Goal: Task Accomplishment & Management: Manage account settings

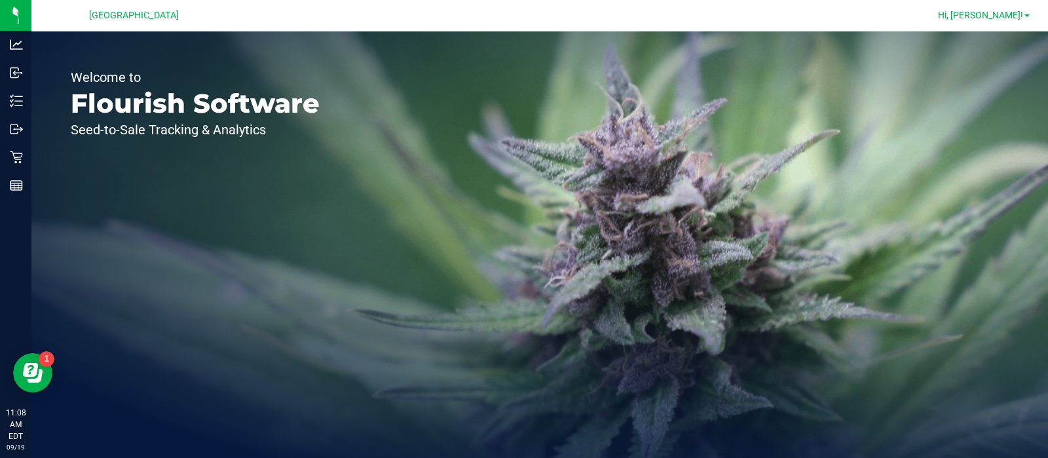
click at [1029, 14] on link "Hi, [PERSON_NAME]!" at bounding box center [984, 16] width 102 height 14
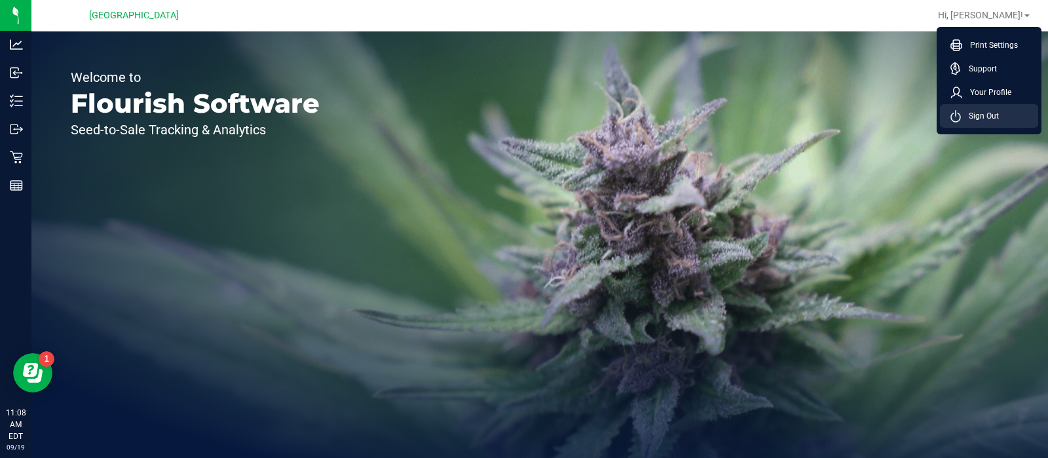
click at [959, 111] on icon at bounding box center [956, 116] width 10 height 12
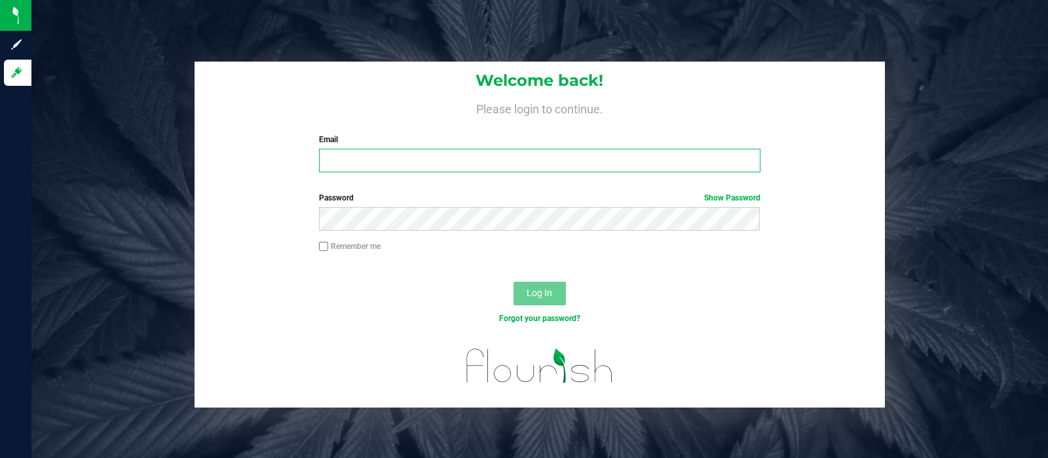
click at [545, 165] on input "Email" at bounding box center [539, 161] width 441 height 24
click at [468, 159] on input "[EMAIL_ADDRESS][DOMAIN_NAME]" at bounding box center [539, 161] width 441 height 24
type input "[EMAIL_ADDRESS][DOMAIN_NAME]"
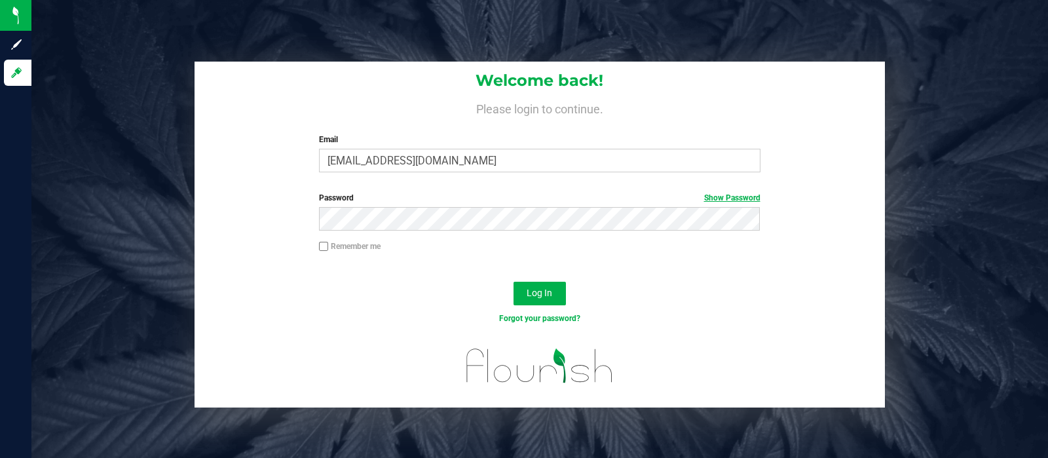
click at [759, 193] on link "Show Password" at bounding box center [732, 197] width 56 height 9
click at [545, 292] on span "Log In" at bounding box center [540, 293] width 26 height 10
